Goal: Navigation & Orientation: Understand site structure

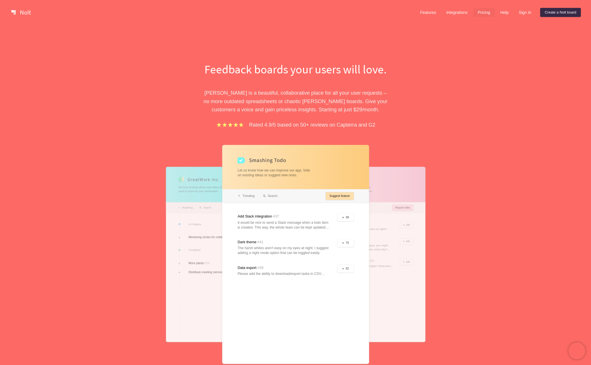
click at [486, 13] on link "Pricing" at bounding box center [483, 12] width 21 height 9
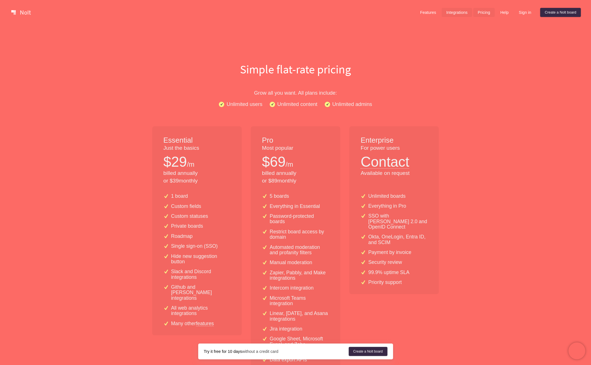
click at [454, 11] on link "Integrations" at bounding box center [456, 12] width 30 height 9
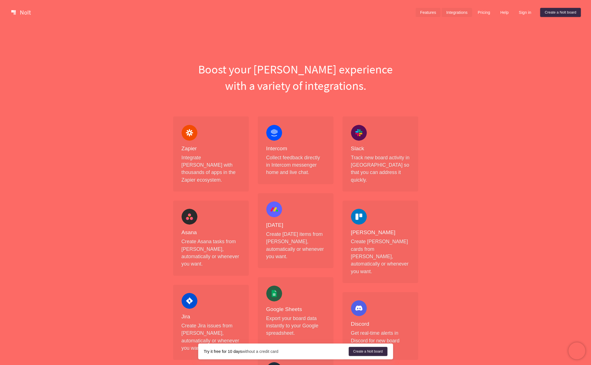
click at [432, 14] on link "Features" at bounding box center [427, 12] width 25 height 9
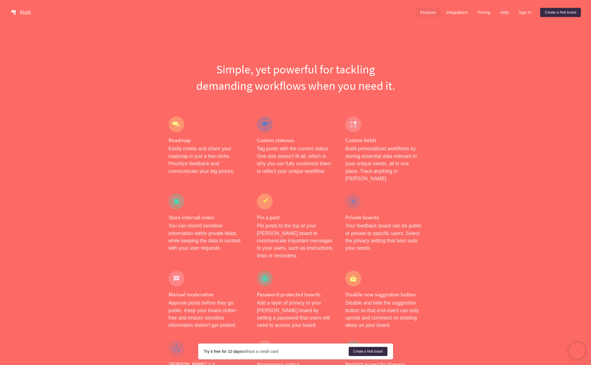
click at [23, 12] on link at bounding box center [21, 12] width 24 height 9
